Goal: Find specific page/section: Find specific page/section

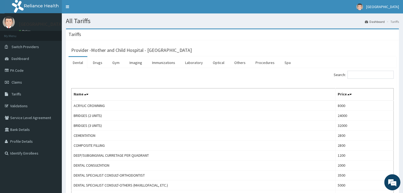
click at [134, 63] on link "Imaging" at bounding box center [135, 62] width 21 height 11
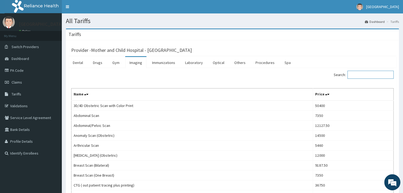
click at [363, 76] on input "Search:" at bounding box center [370, 75] width 46 height 8
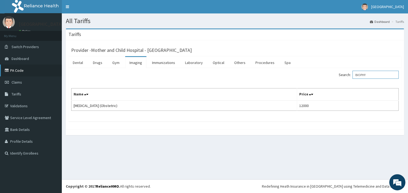
type input "BIOPHY"
click at [16, 71] on link "PA Code" at bounding box center [31, 70] width 62 height 12
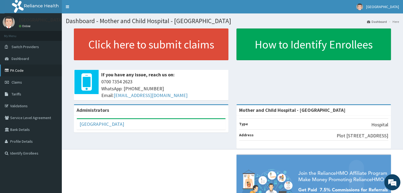
click at [14, 72] on link "PA Code" at bounding box center [31, 70] width 62 height 12
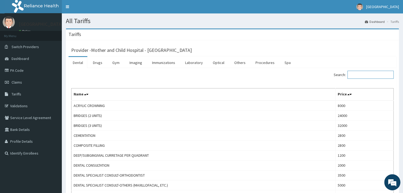
click at [356, 76] on input "Search:" at bounding box center [370, 75] width 46 height 8
click at [92, 62] on link "Drugs" at bounding box center [98, 62] width 18 height 11
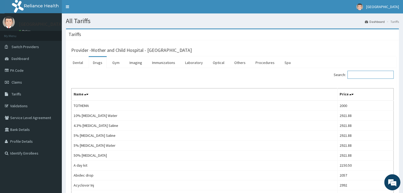
click at [367, 77] on input "Search:" at bounding box center [370, 75] width 46 height 8
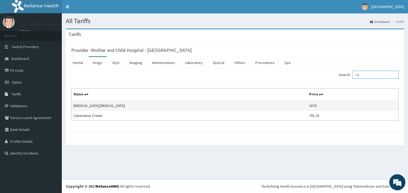
type input "C"
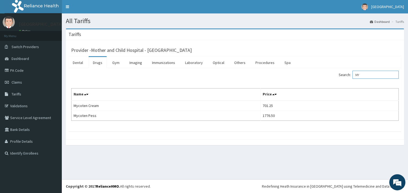
type input "M"
type input "CANES"
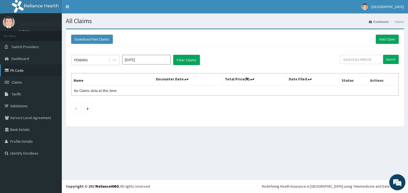
click at [18, 69] on link "PA Code" at bounding box center [31, 70] width 62 height 12
click at [16, 70] on link "PA Code" at bounding box center [31, 70] width 62 height 12
